Goal: Task Accomplishment & Management: Manage account settings

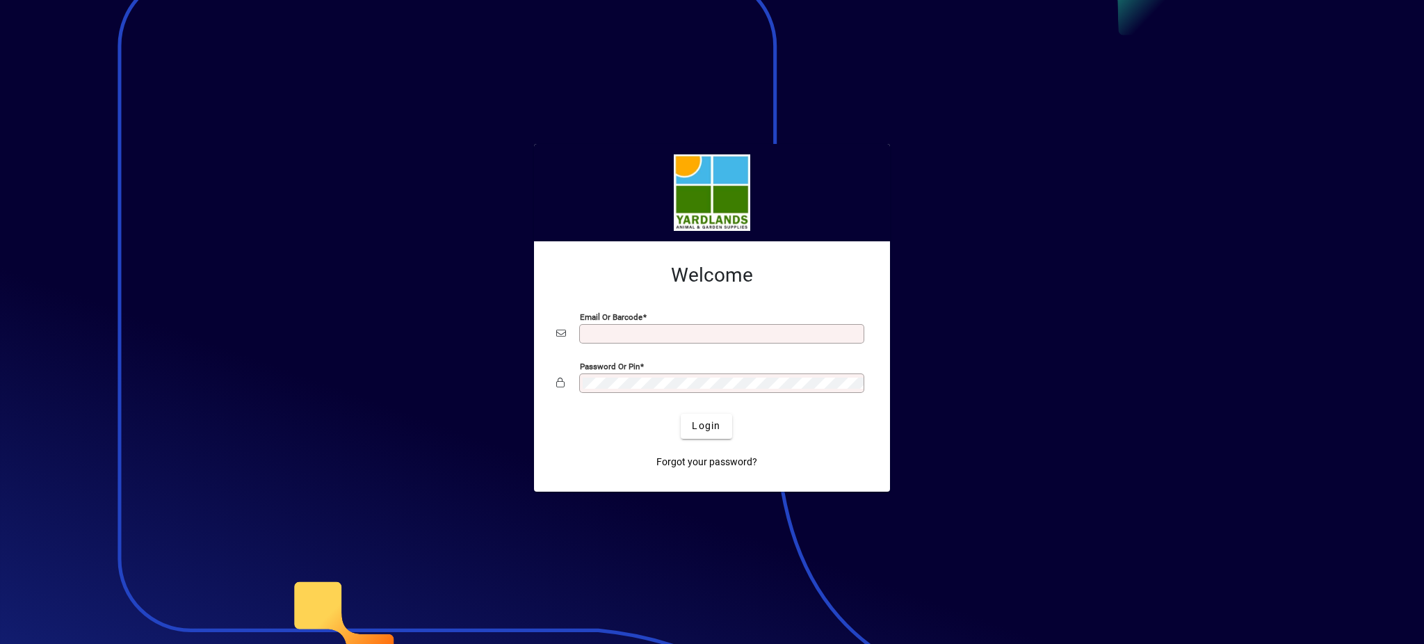
type input "**********"
click at [572, 363] on div "**********" at bounding box center [712, 365] width 312 height 88
click at [681, 414] on button "Login" at bounding box center [706, 426] width 51 height 25
